Goal: Browse casually

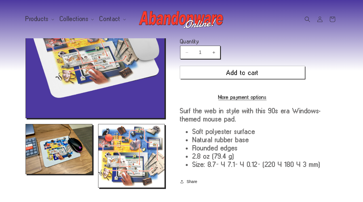
scroll to position [71, 0]
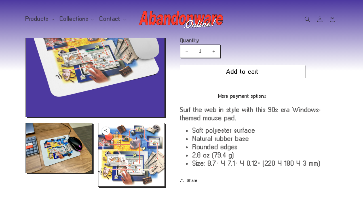
click at [99, 187] on button "Open media 3 in modal" at bounding box center [99, 187] width 0 height 0
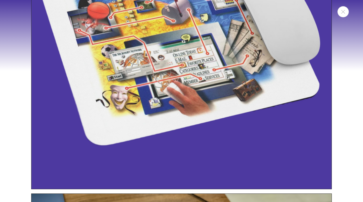
scroll to position [103, 0]
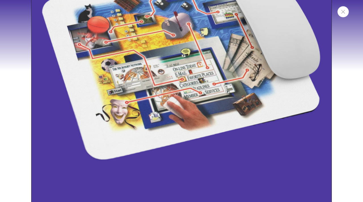
click at [346, 12] on button "Close" at bounding box center [343, 11] width 11 height 11
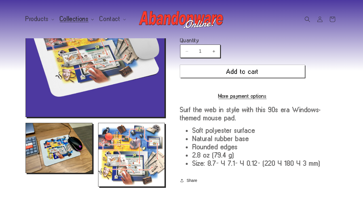
click at [91, 20] on icon at bounding box center [92, 20] width 3 height 2
click at [52, 19] on icon at bounding box center [52, 20] width 3 height 2
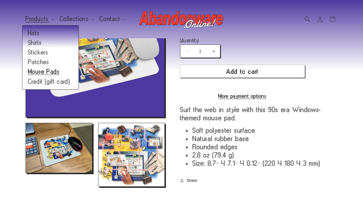
click at [38, 72] on link "Mouse Pads" at bounding box center [50, 72] width 56 height 10
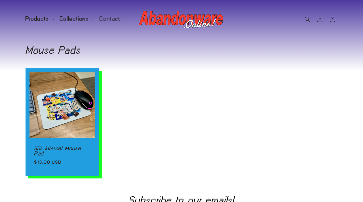
click at [80, 21] on span "Collections" at bounding box center [74, 18] width 29 height 5
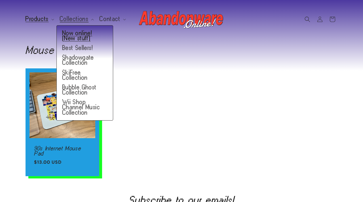
click at [79, 36] on link "Now online! (New stuff)" at bounding box center [85, 35] width 56 height 15
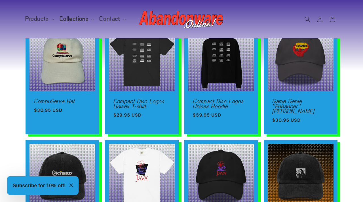
scroll to position [34, 0]
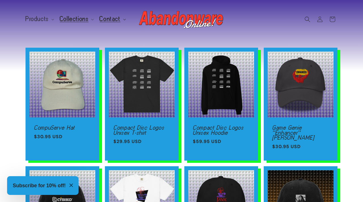
click at [123, 19] on icon at bounding box center [124, 20] width 3 height 2
click at [91, 19] on icon at bounding box center [92, 20] width 3 height 2
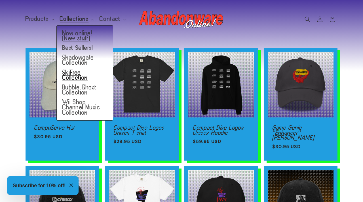
click at [90, 70] on link "SkiFree Collection" at bounding box center [85, 75] width 56 height 15
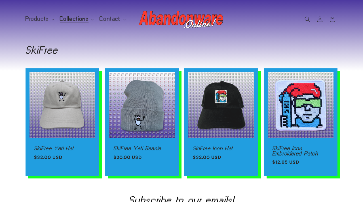
click at [91, 19] on icon at bounding box center [92, 20] width 3 height 2
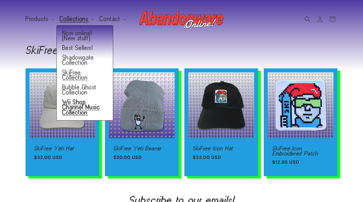
click at [93, 103] on link "Wii Shop Channel Music Collection" at bounding box center [85, 107] width 56 height 20
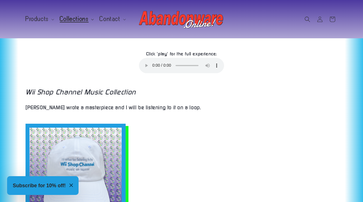
click at [88, 17] on summary "Collections" at bounding box center [76, 19] width 40 height 12
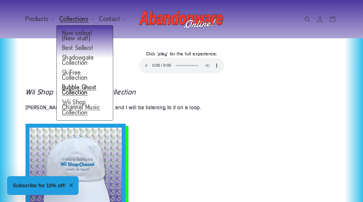
click at [93, 85] on link "Bubble Ghost Collection" at bounding box center [85, 90] width 56 height 15
